Goal: Information Seeking & Learning: Learn about a topic

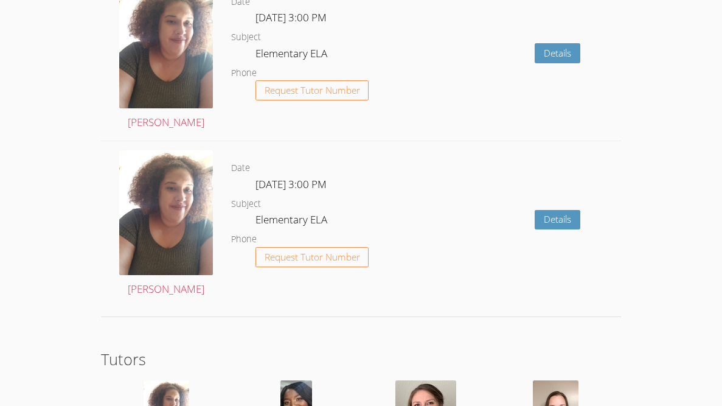
scroll to position [1844, 0]
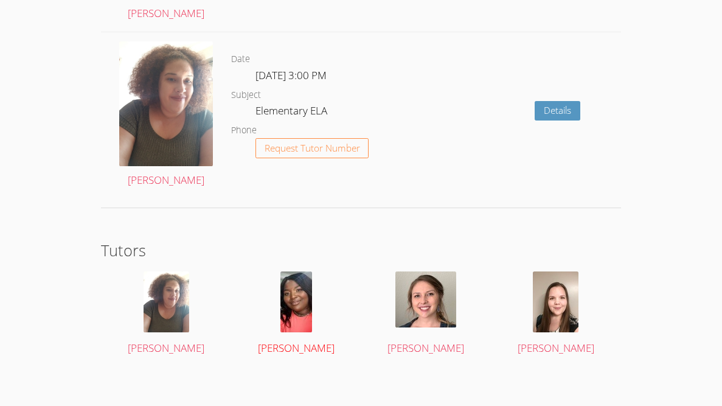
click at [308, 293] on img at bounding box center [296, 301] width 32 height 61
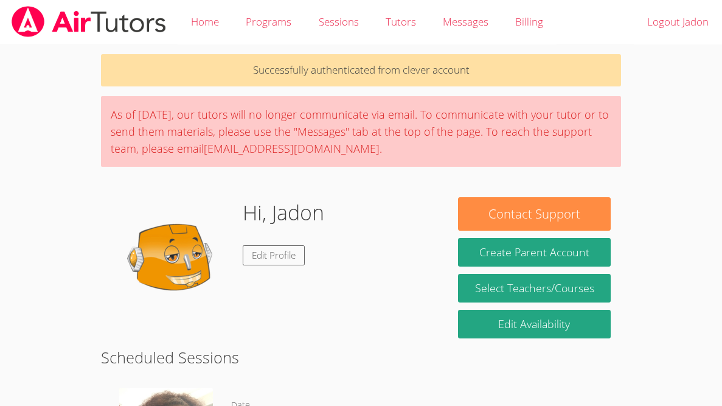
scroll to position [1844, 0]
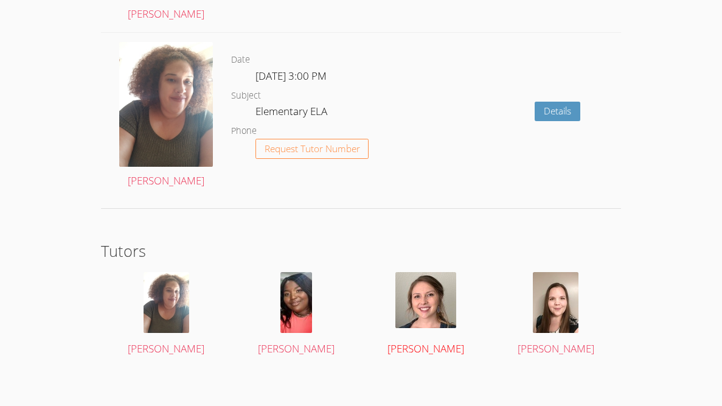
click at [444, 308] on img at bounding box center [425, 300] width 61 height 56
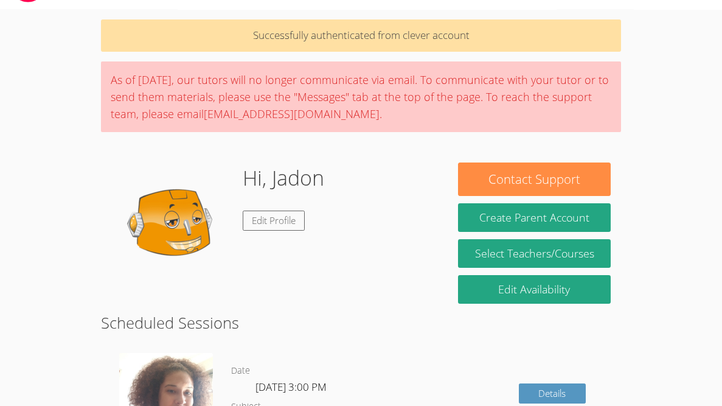
scroll to position [1844, 0]
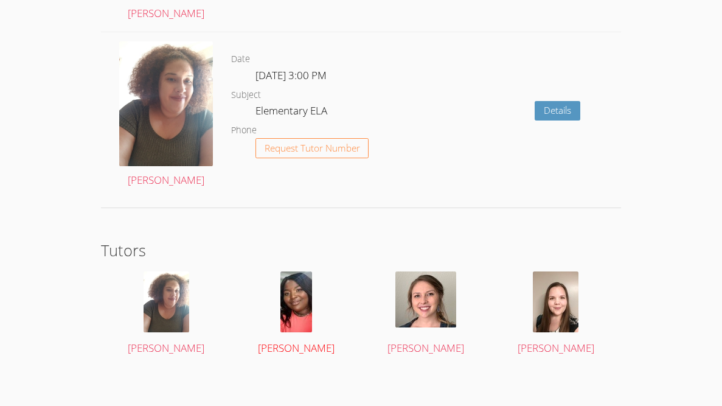
click at [324, 308] on div at bounding box center [296, 301] width 109 height 61
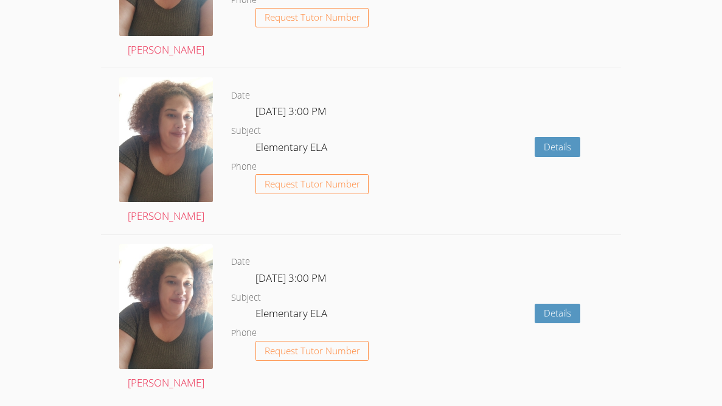
scroll to position [1844, 0]
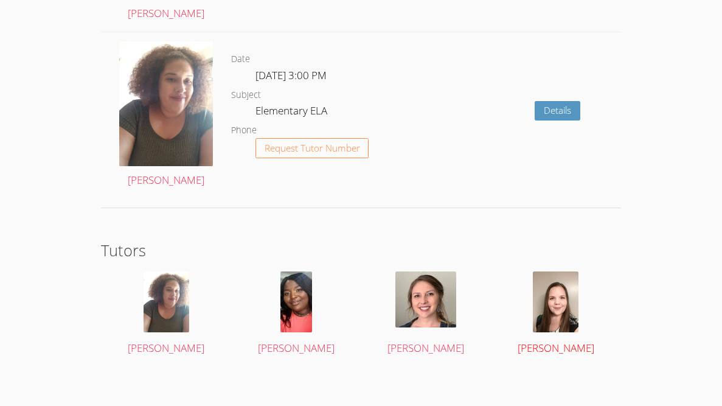
click at [552, 312] on img at bounding box center [556, 301] width 46 height 61
